Goal: Navigation & Orientation: Understand site structure

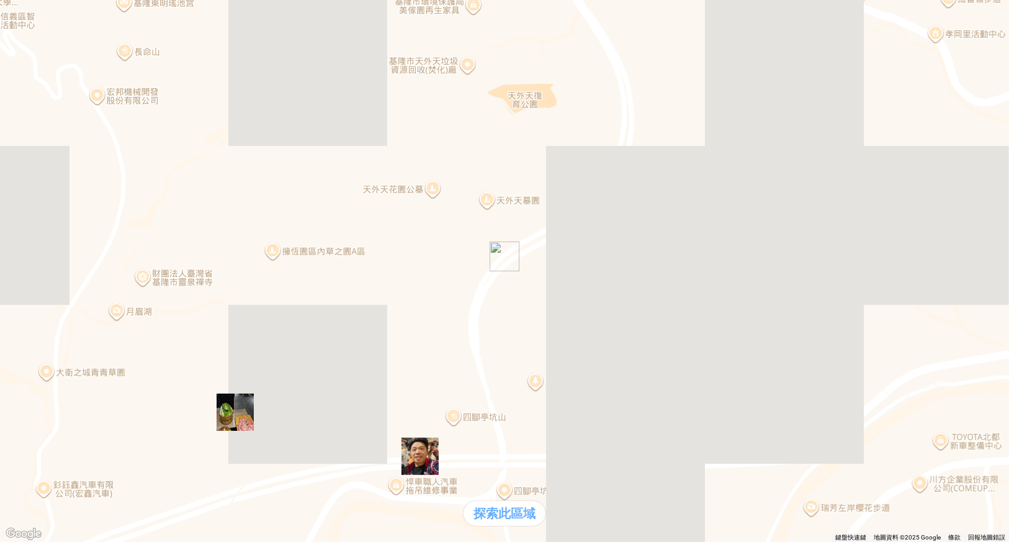
click at [704, 267] on div "熱門卡片" at bounding box center [504, 260] width 999 height 13
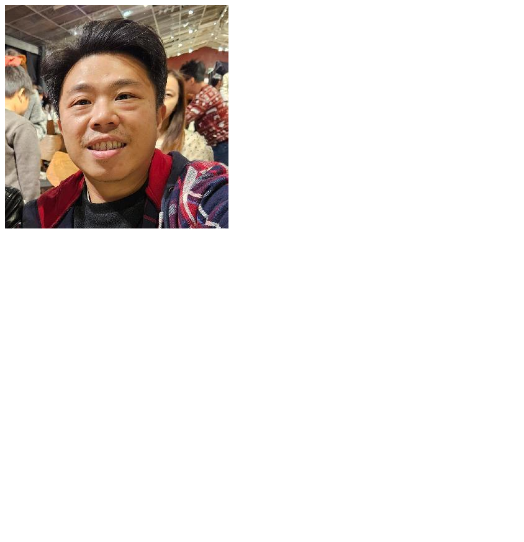
scroll to position [289, 0]
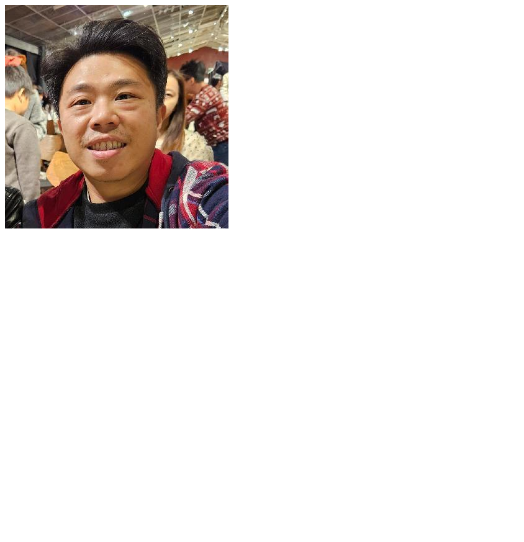
scroll to position [372, 0]
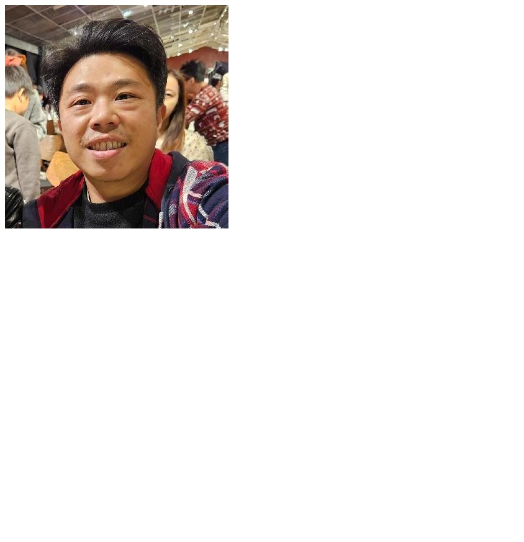
scroll to position [1137, 0]
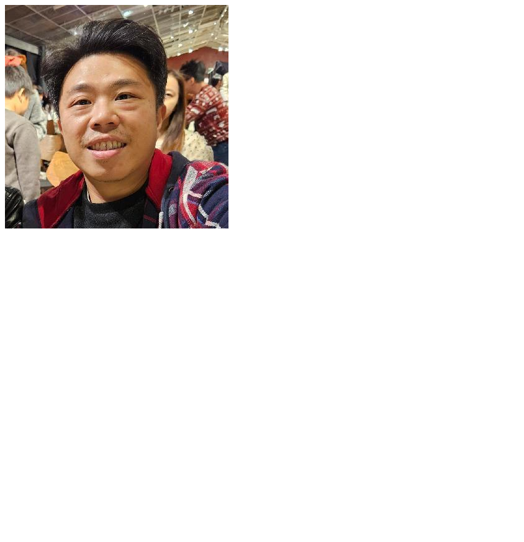
scroll to position [0, 0]
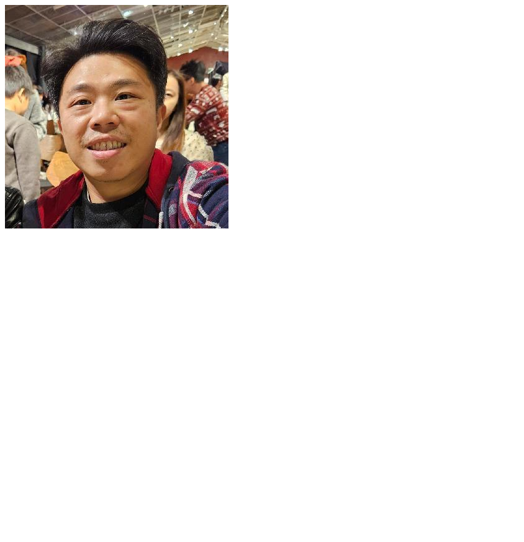
scroll to position [310, 0]
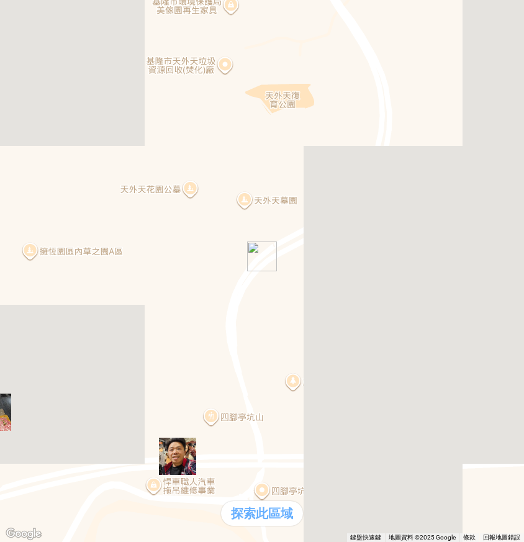
click at [55, 241] on div "熱門口袋名單" at bounding box center [35, 234] width 60 height 13
click at [65, 241] on div "熱門口袋名單" at bounding box center [35, 234] width 60 height 13
click at [65, 254] on div "支援前線" at bounding box center [35, 247] width 60 height 13
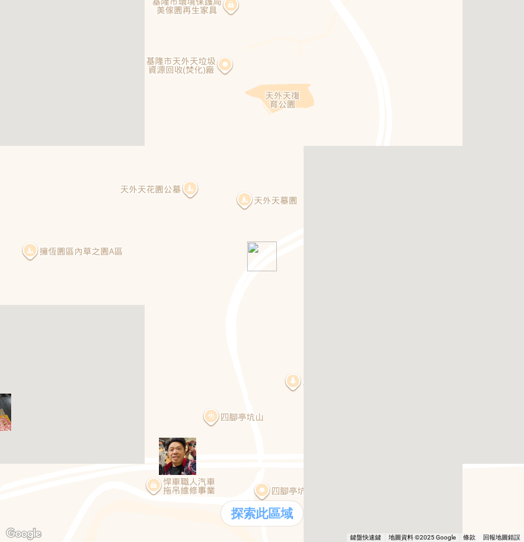
click at [65, 267] on div "熱門卡片" at bounding box center [35, 260] width 60 height 13
